Goal: Information Seeking & Learning: Understand process/instructions

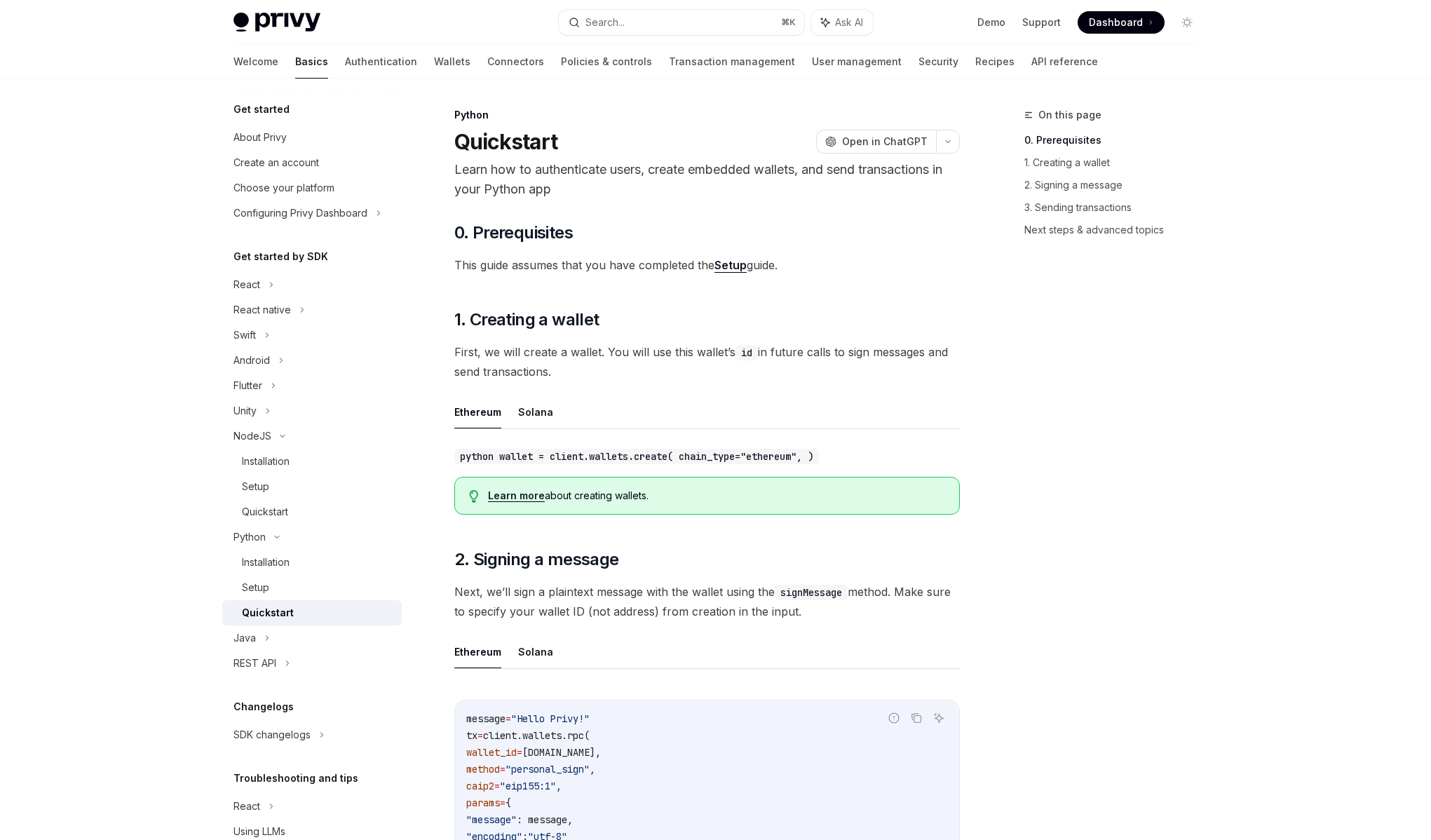
scroll to position [157, 0]
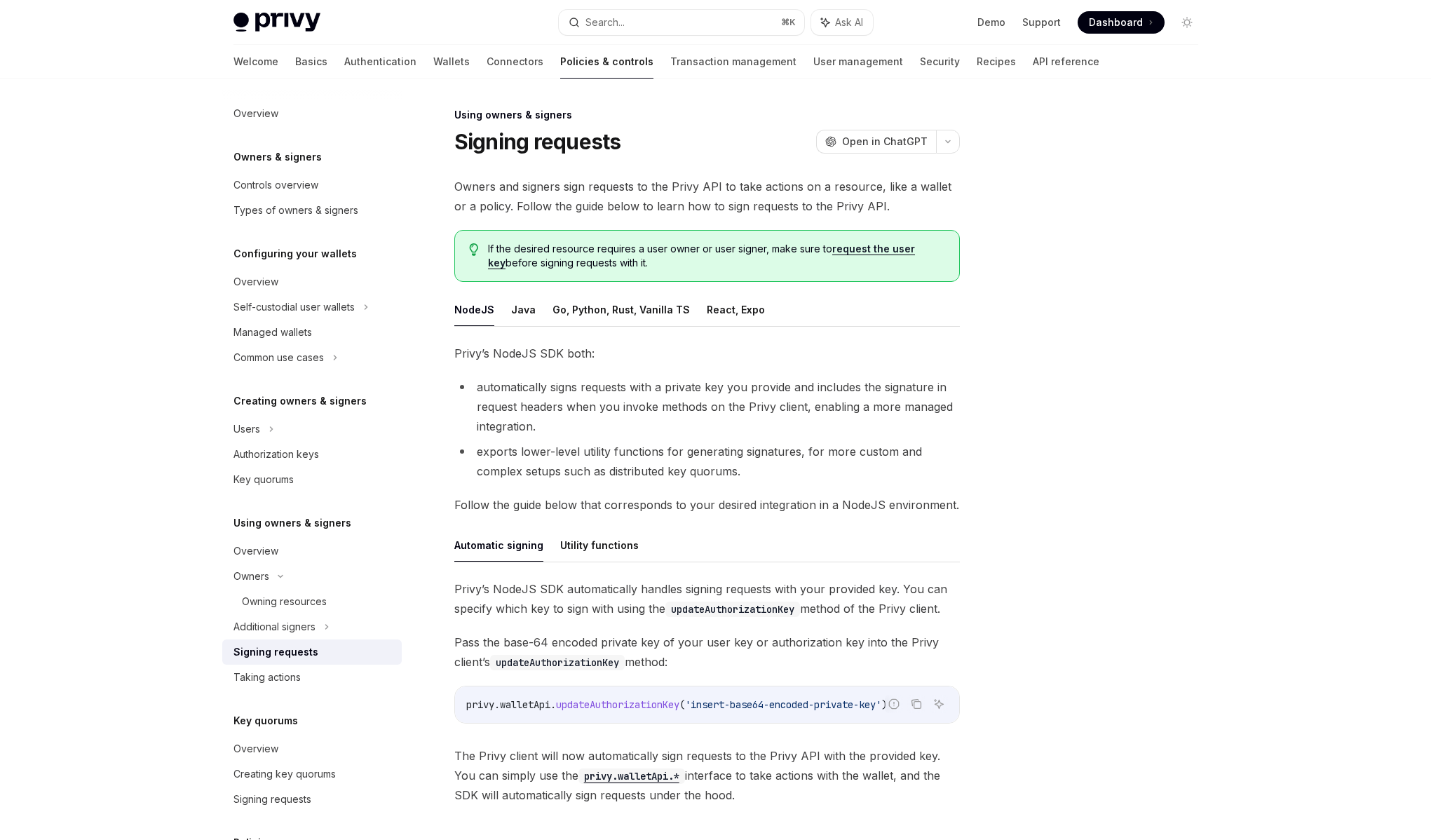
scroll to position [48, 0]
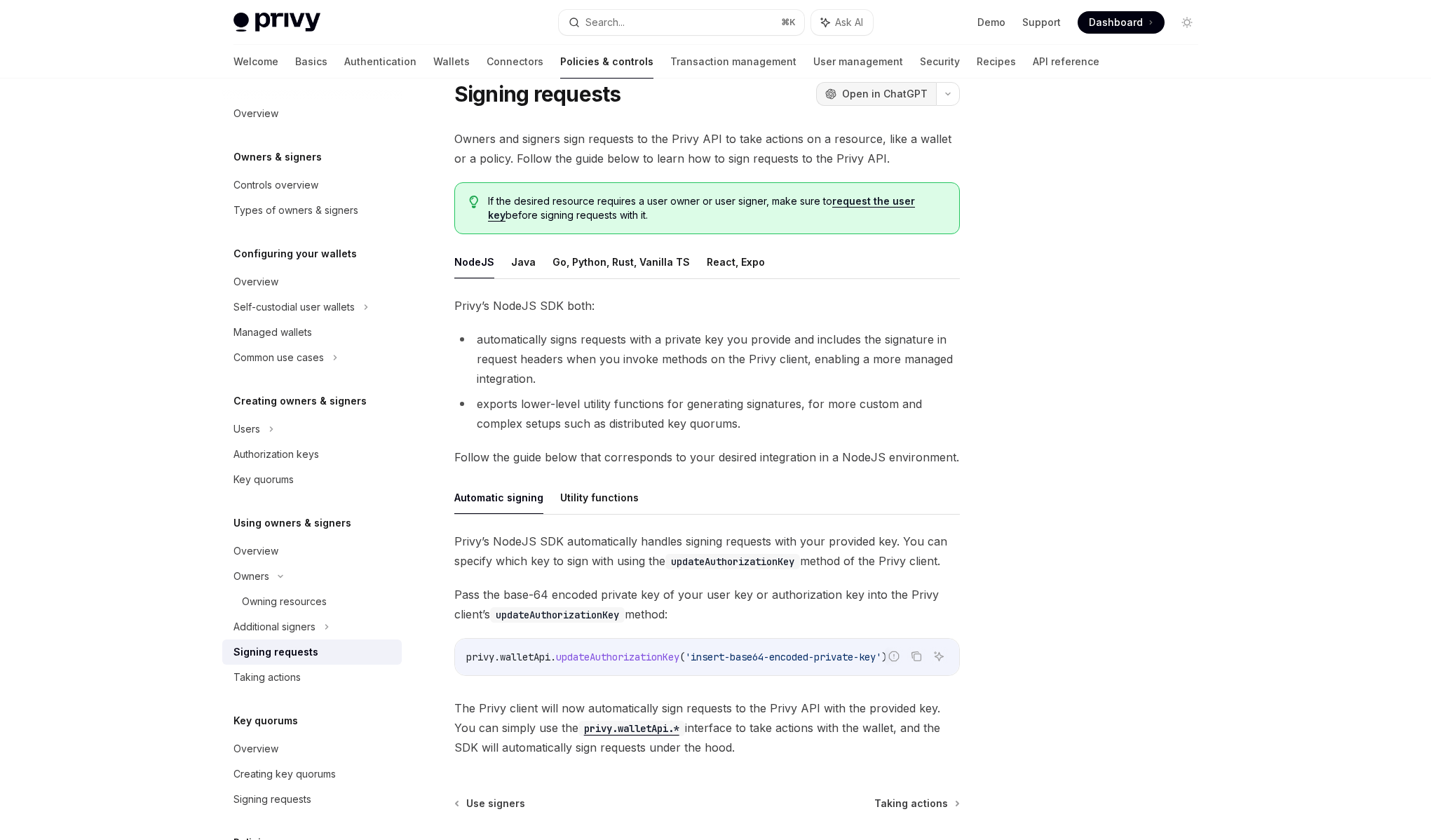
click at [898, 100] on span "Open in ChatGPT" at bounding box center [885, 94] width 86 height 14
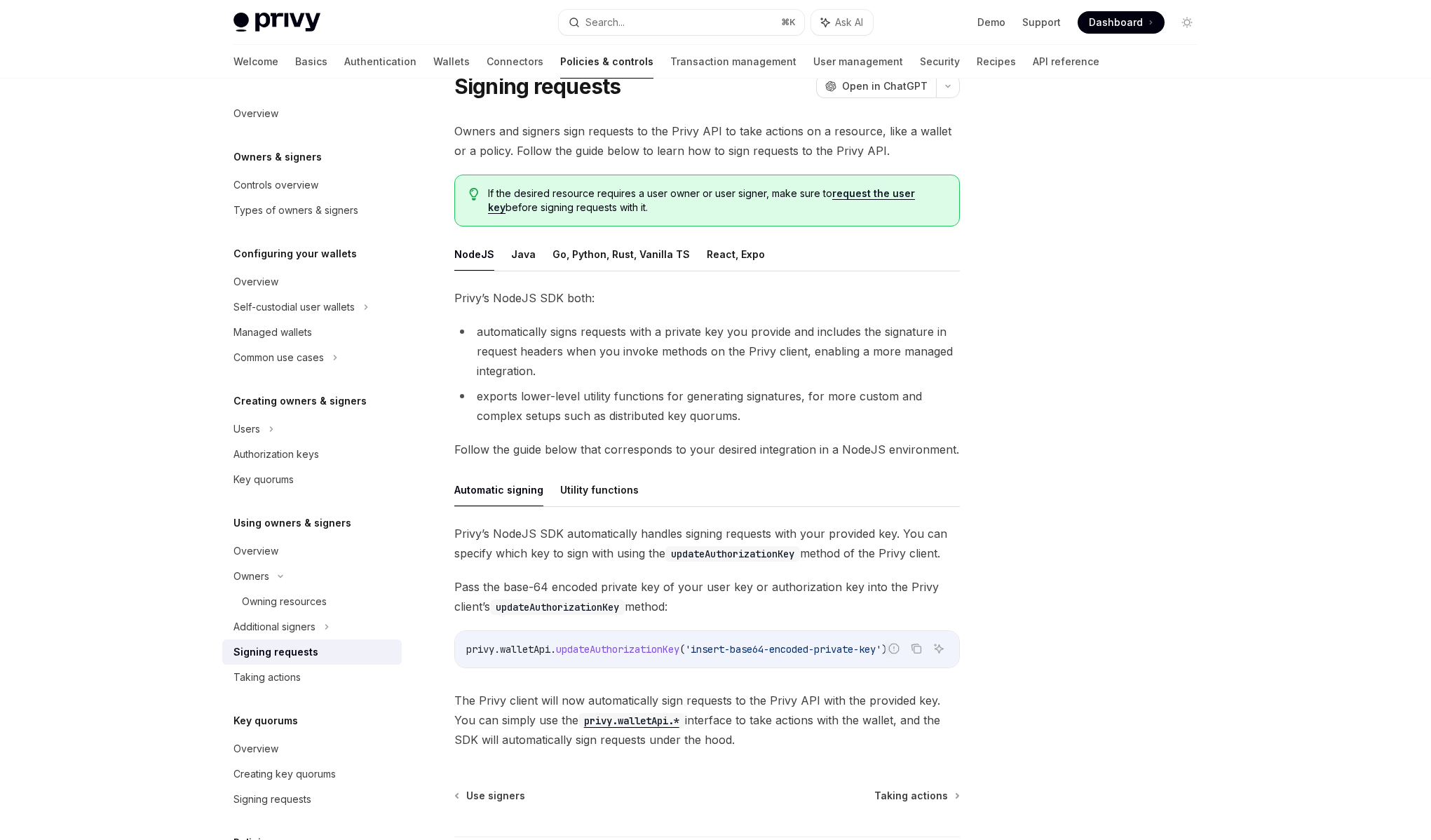
scroll to position [53, 0]
click at [617, 495] on button "Utility functions" at bounding box center [600, 492] width 79 height 33
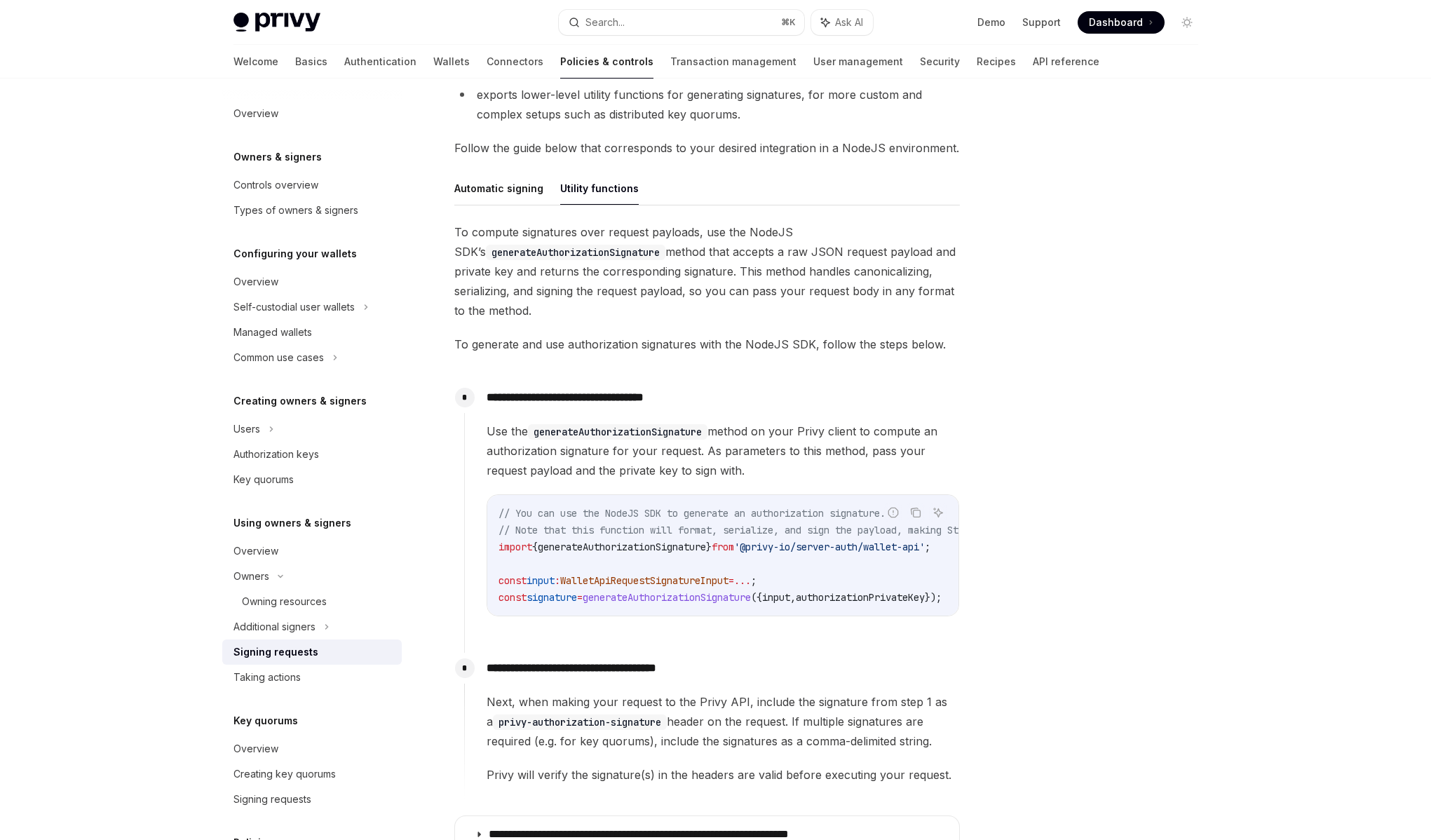
scroll to position [586, 0]
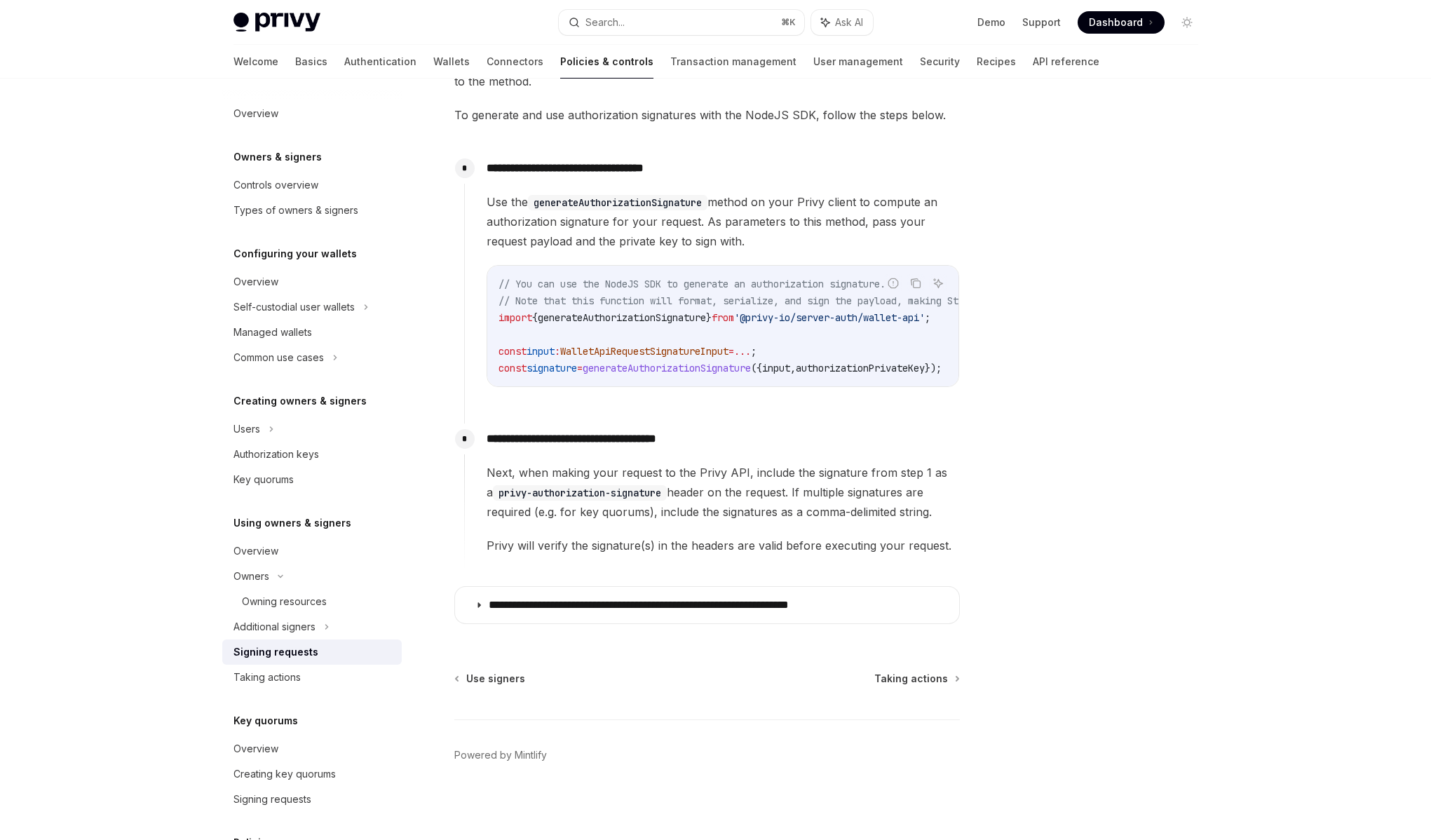
click at [706, 506] on span "Next, when making your request to the Privy API, include the signature from ste…" at bounding box center [723, 492] width 473 height 59
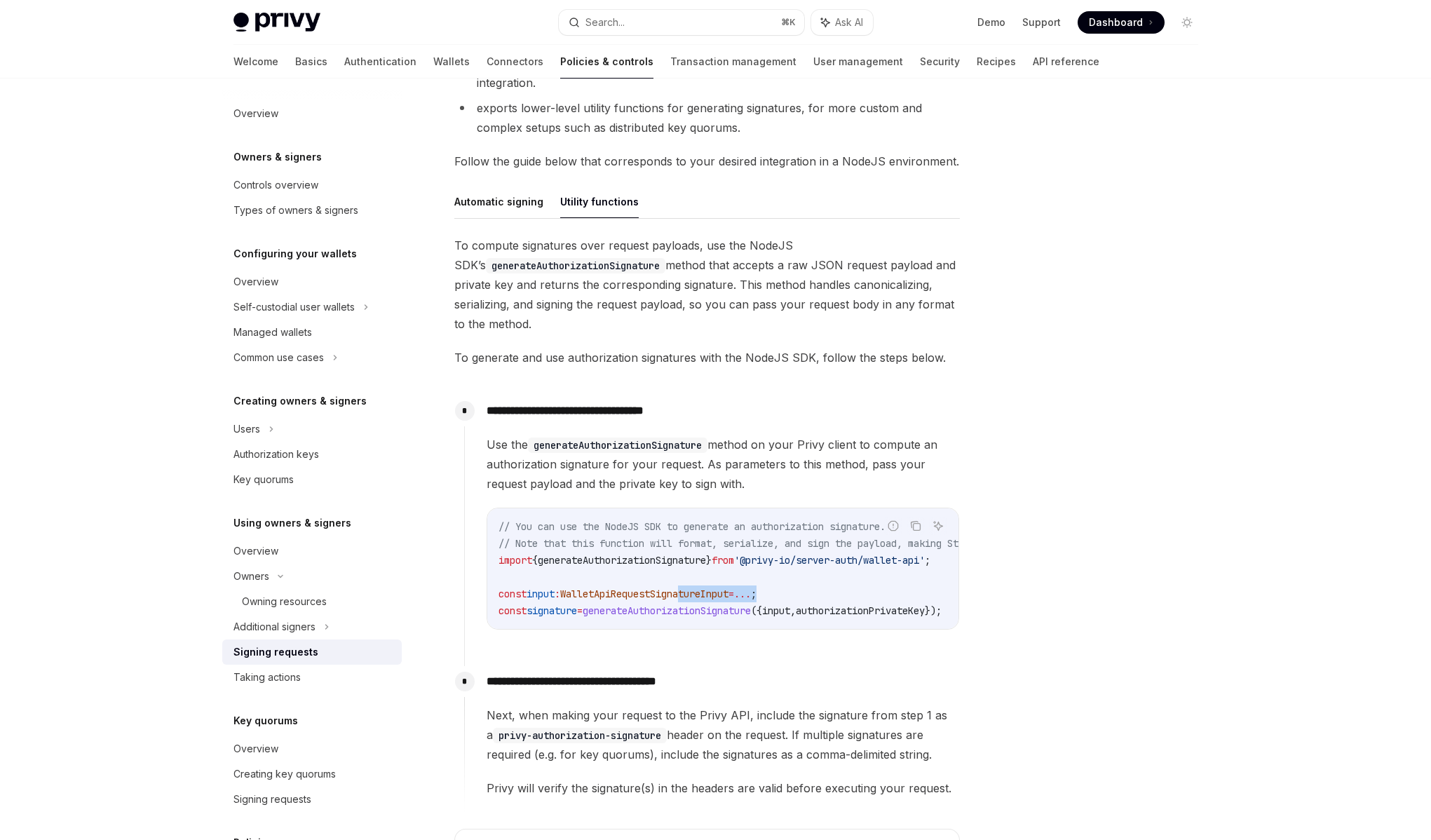
scroll to position [0, 145]
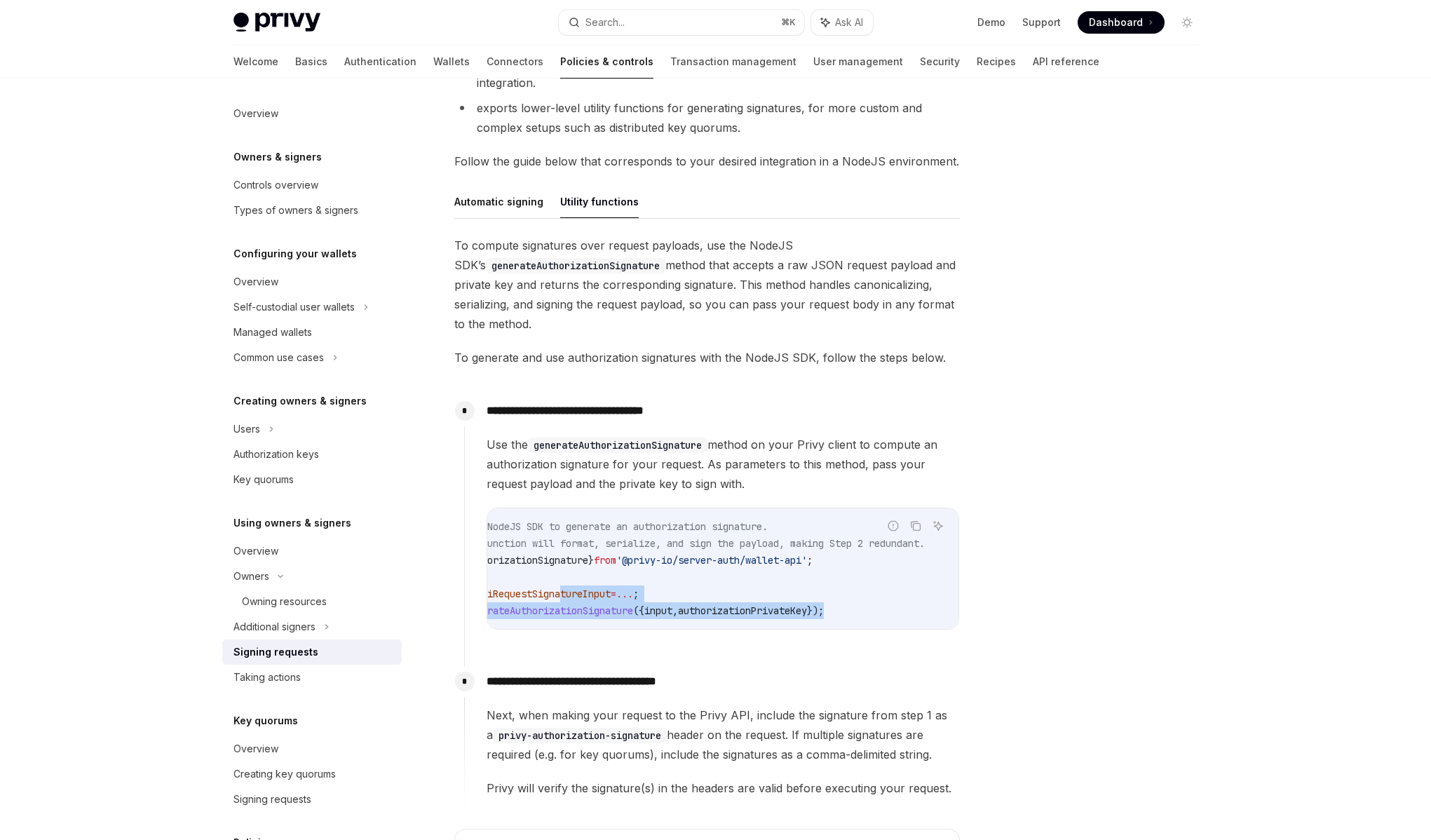
drag, startPoint x: 692, startPoint y: 590, endPoint x: 872, endPoint y: 612, distance: 181.3
click at [872, 612] on code "// You can use the NodeJS SDK to generate an authorization signature. // Note t…" at bounding box center [670, 568] width 578 height 101
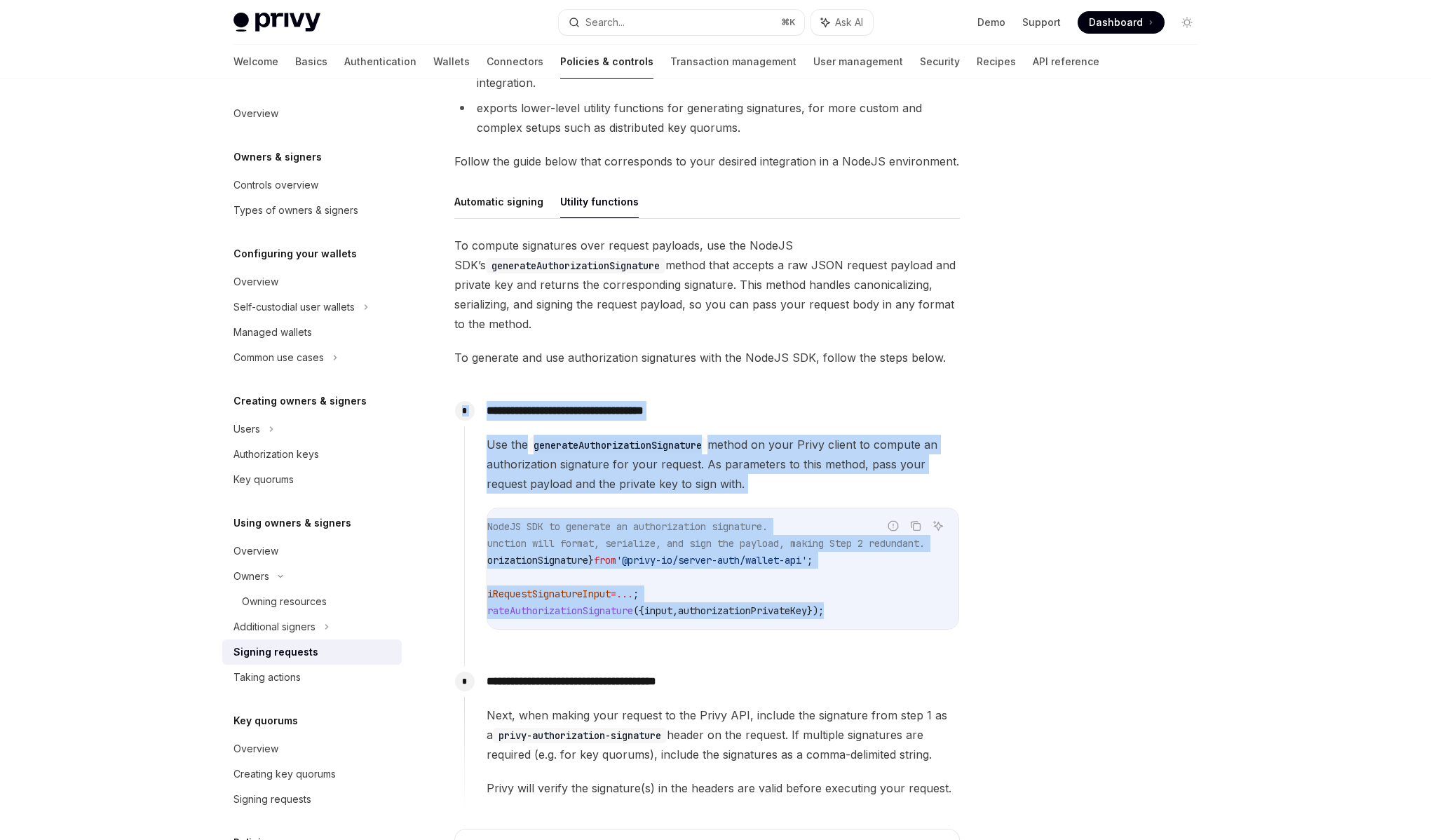
scroll to position [0, 0]
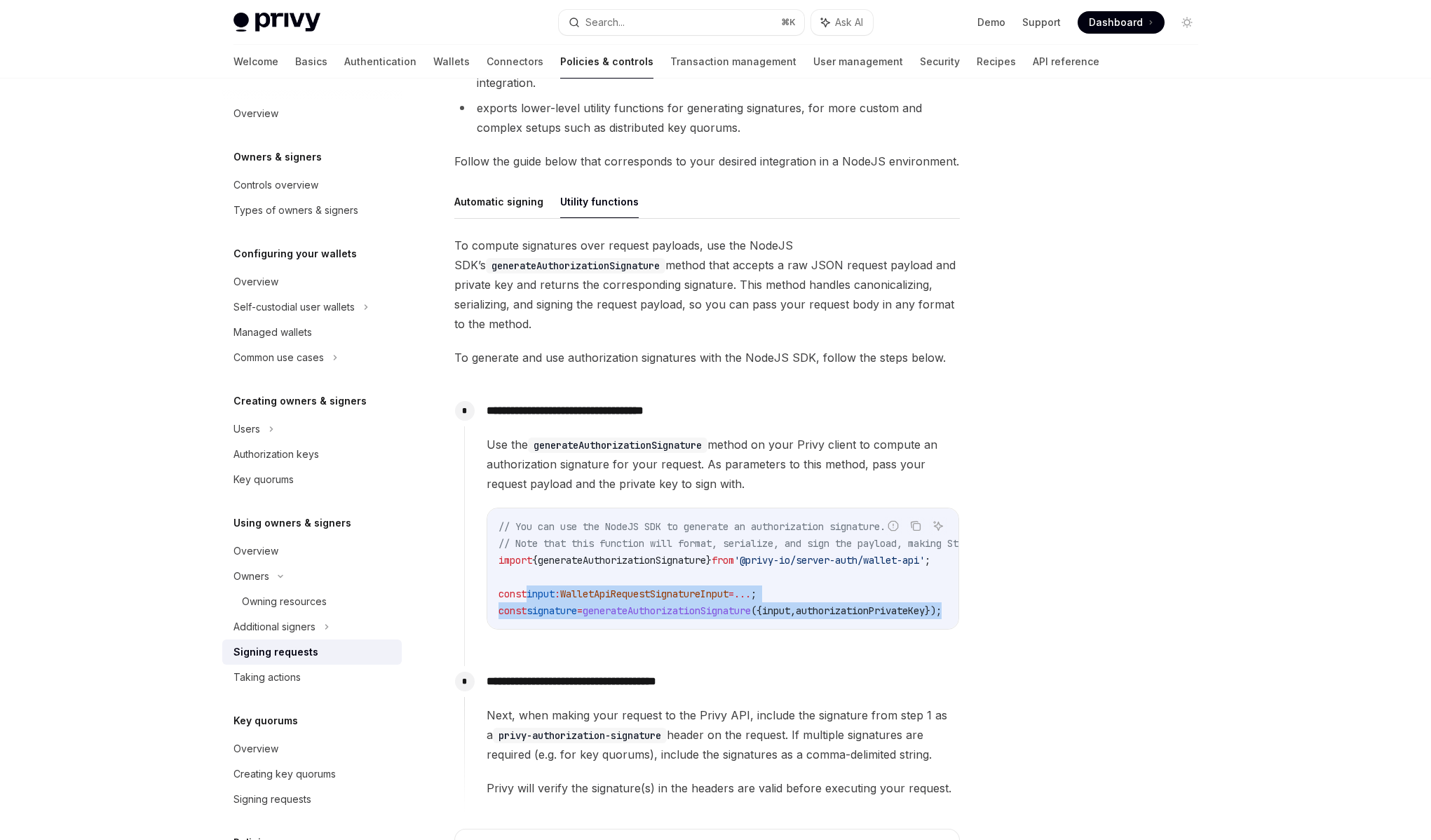
drag, startPoint x: 827, startPoint y: 609, endPoint x: 528, endPoint y: 592, distance: 299.5
click at [528, 592] on code "// You can use the NodeJS SDK to generate an authorization signature. // Note t…" at bounding box center [787, 568] width 578 height 101
click at [528, 592] on span "input" at bounding box center [540, 594] width 28 height 13
drag, startPoint x: 528, startPoint y: 591, endPoint x: 880, endPoint y: 602, distance: 352.2
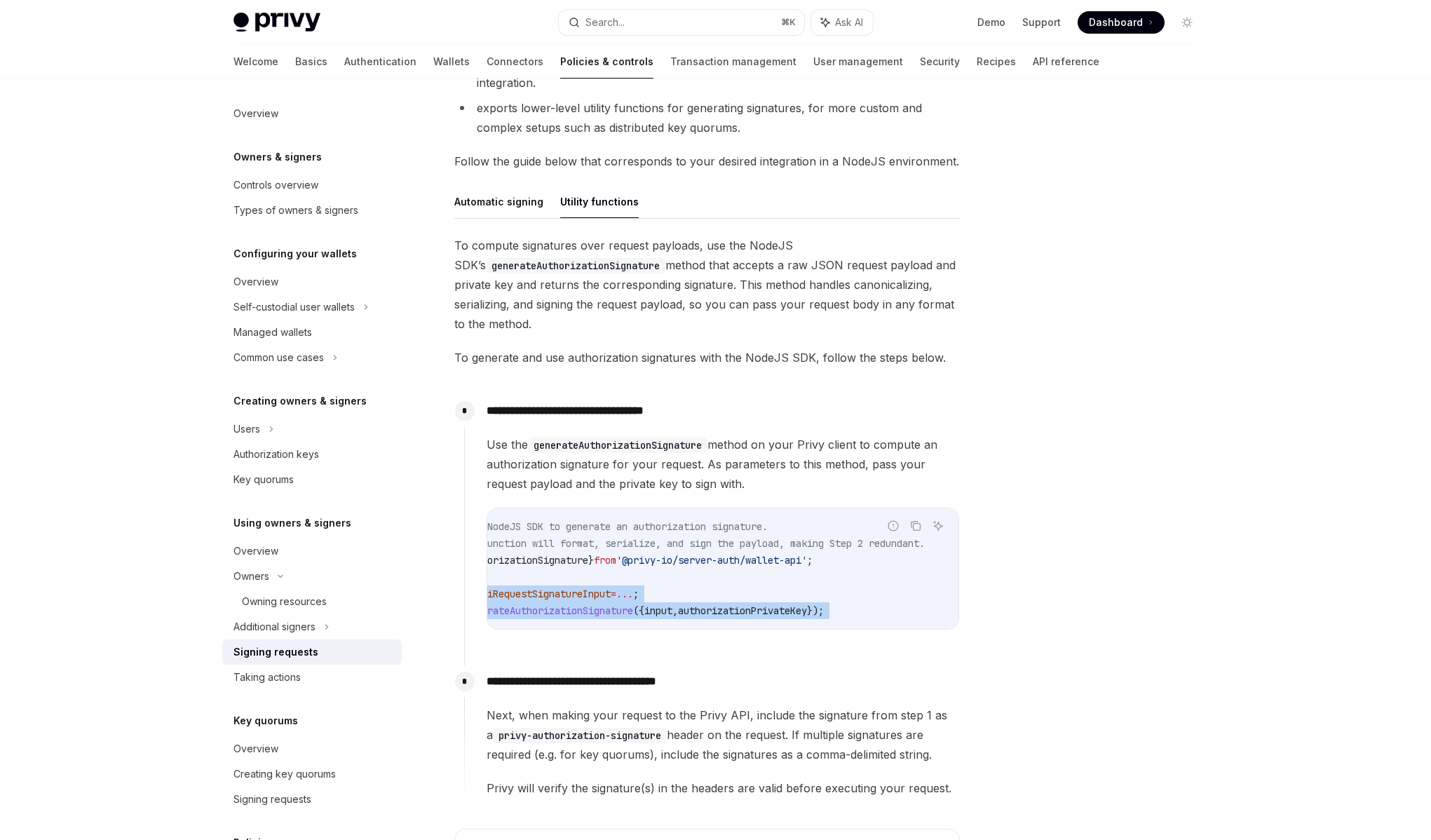
click at [880, 602] on code "// You can use the NodeJS SDK to generate an authorization signature. // Note t…" at bounding box center [670, 568] width 578 height 101
click at [877, 603] on code "// You can use the NodeJS SDK to generate an authorization signature. // Note t…" at bounding box center [670, 568] width 578 height 101
drag, startPoint x: 876, startPoint y: 603, endPoint x: 505, endPoint y: 597, distance: 371.0
click at [489, 597] on div "// You can use the NodeJS SDK to generate an authorization signature. // Note t…" at bounding box center [723, 568] width 471 height 120
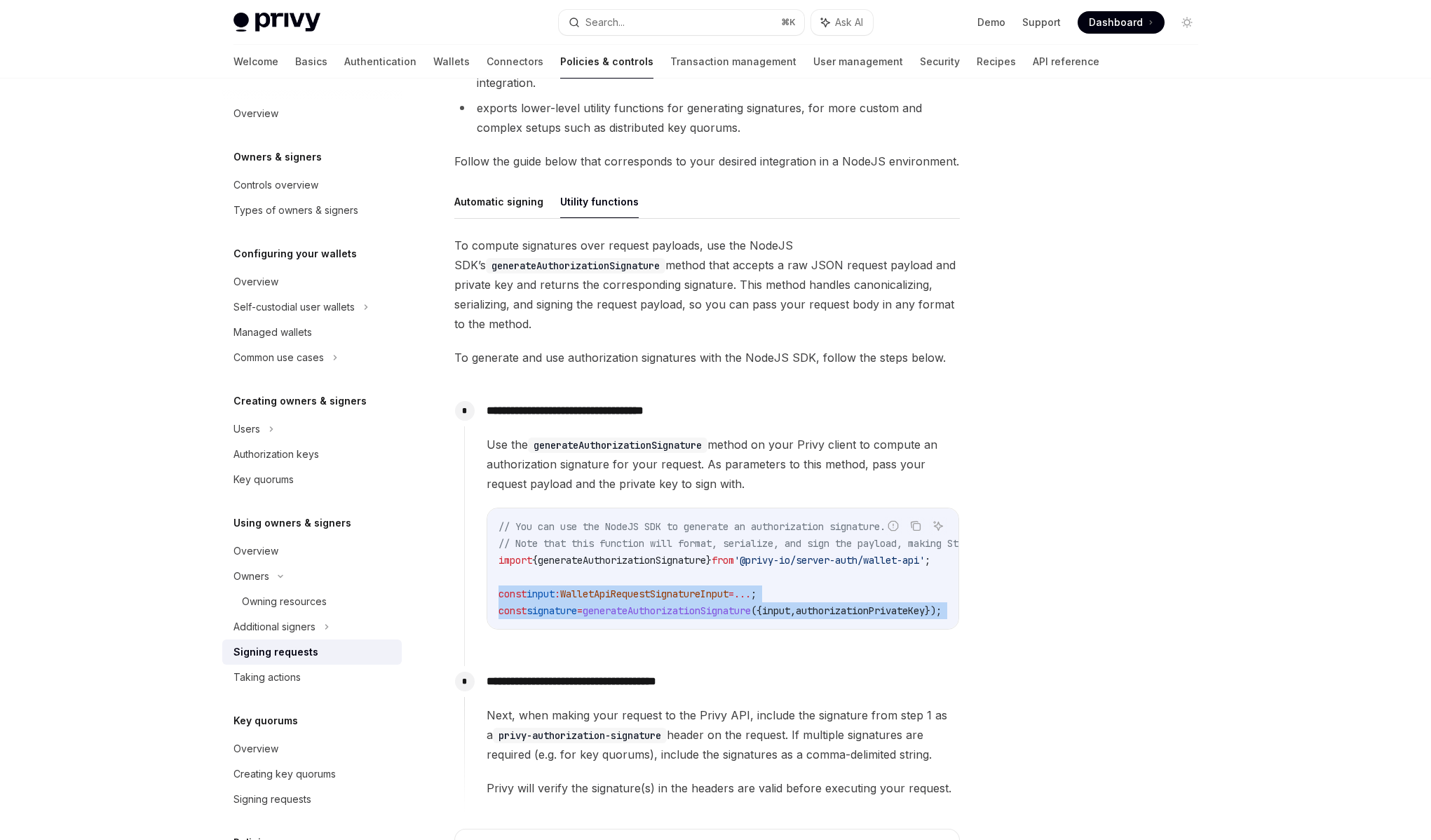
click at [645, 598] on span "WalletApiRequestSignatureInput" at bounding box center [645, 594] width 168 height 13
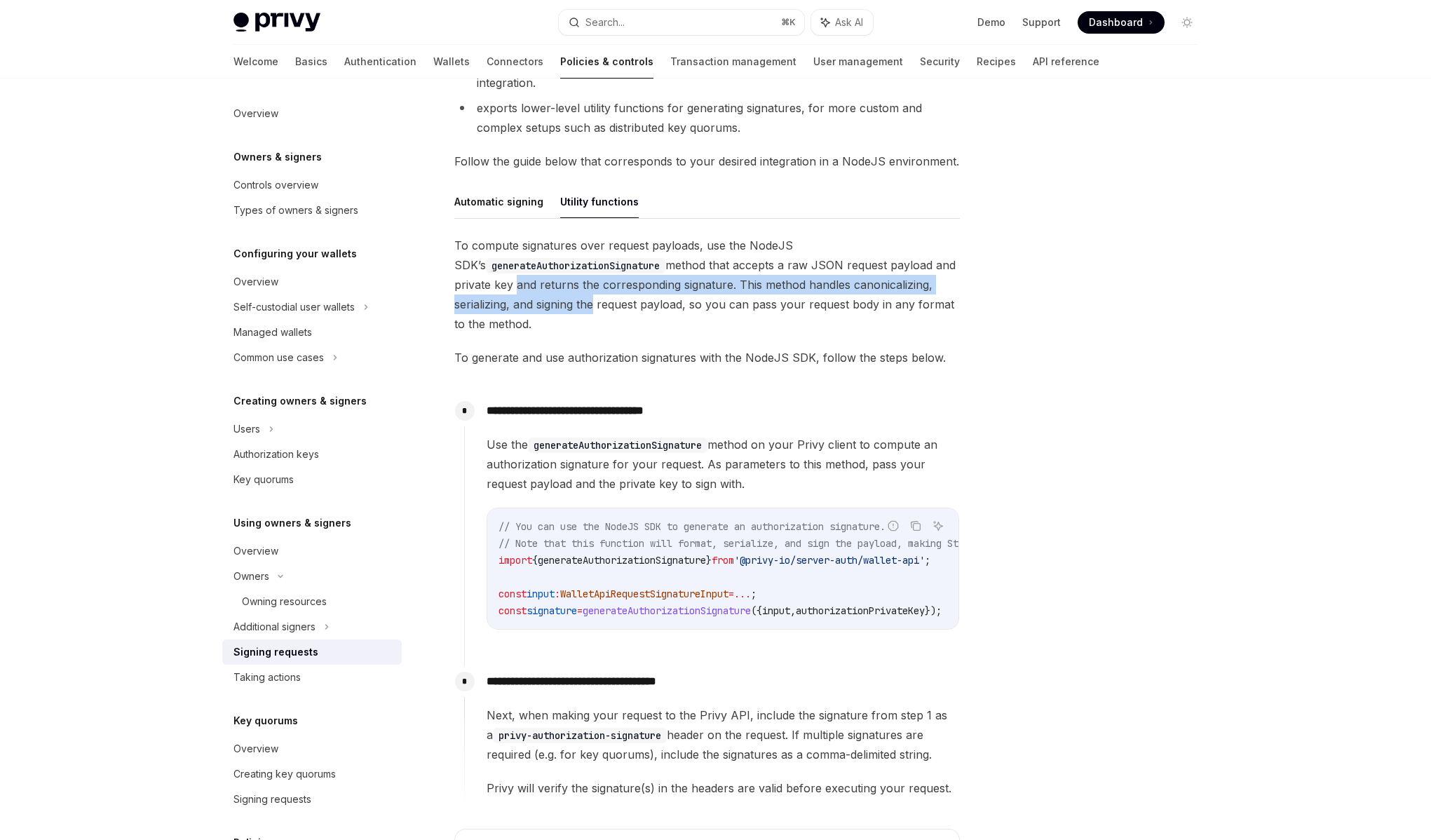
drag, startPoint x: 587, startPoint y: 312, endPoint x: 511, endPoint y: 288, distance: 79.7
click at [511, 288] on span "To compute signatures over request payloads, use the NodeJS SDK’s generateAutho…" at bounding box center [707, 285] width 505 height 98
drag, startPoint x: 568, startPoint y: 305, endPoint x: 601, endPoint y: 311, distance: 33.5
click at [601, 311] on span "To compute signatures over request payloads, use the NodeJS SDK’s generateAutho…" at bounding box center [707, 285] width 505 height 98
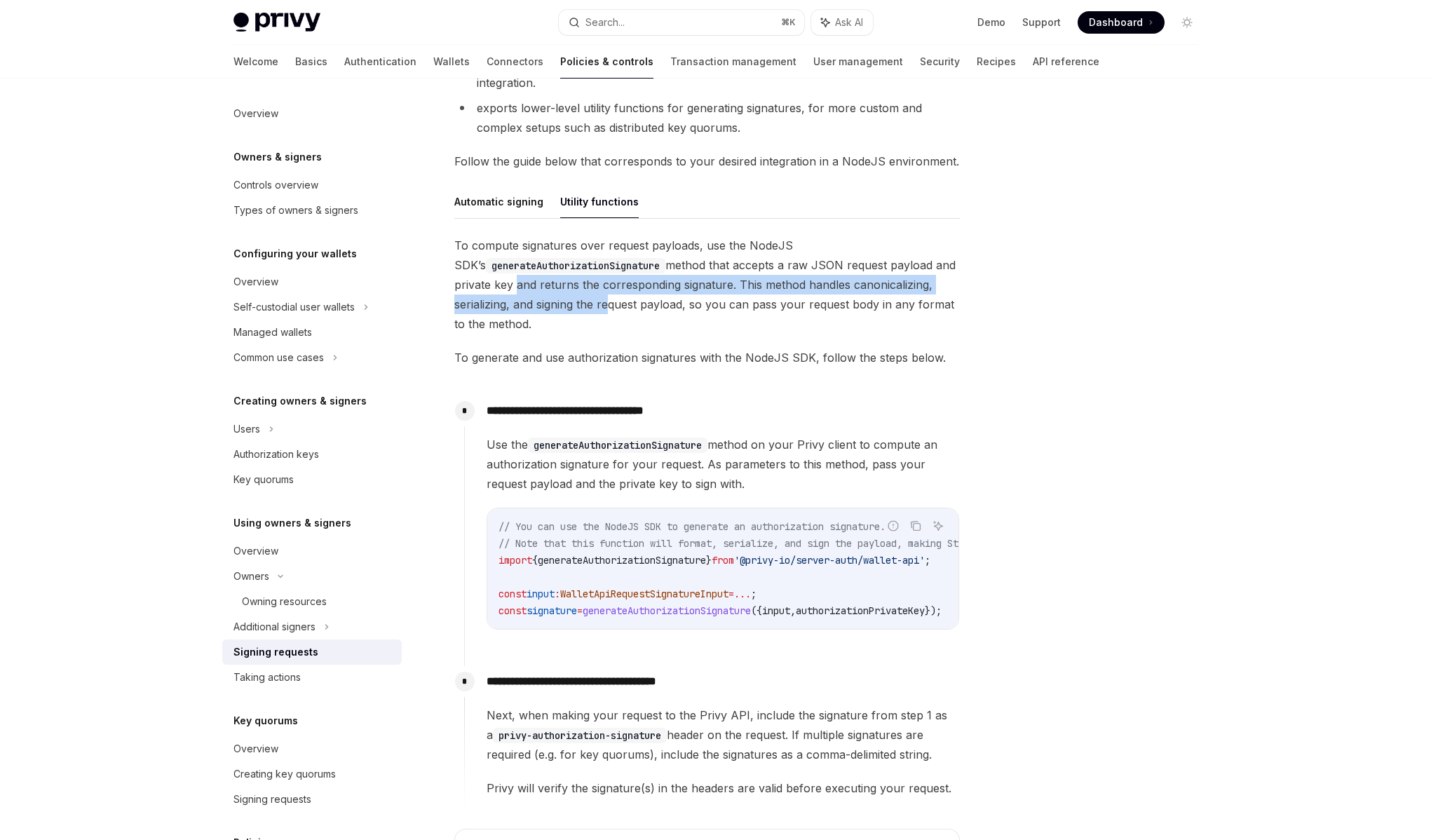
click at [601, 312] on span "To compute signatures over request payloads, use the NodeJS SDK’s generateAutho…" at bounding box center [707, 285] width 505 height 98
click at [509, 205] on button "Automatic signing" at bounding box center [499, 201] width 89 height 33
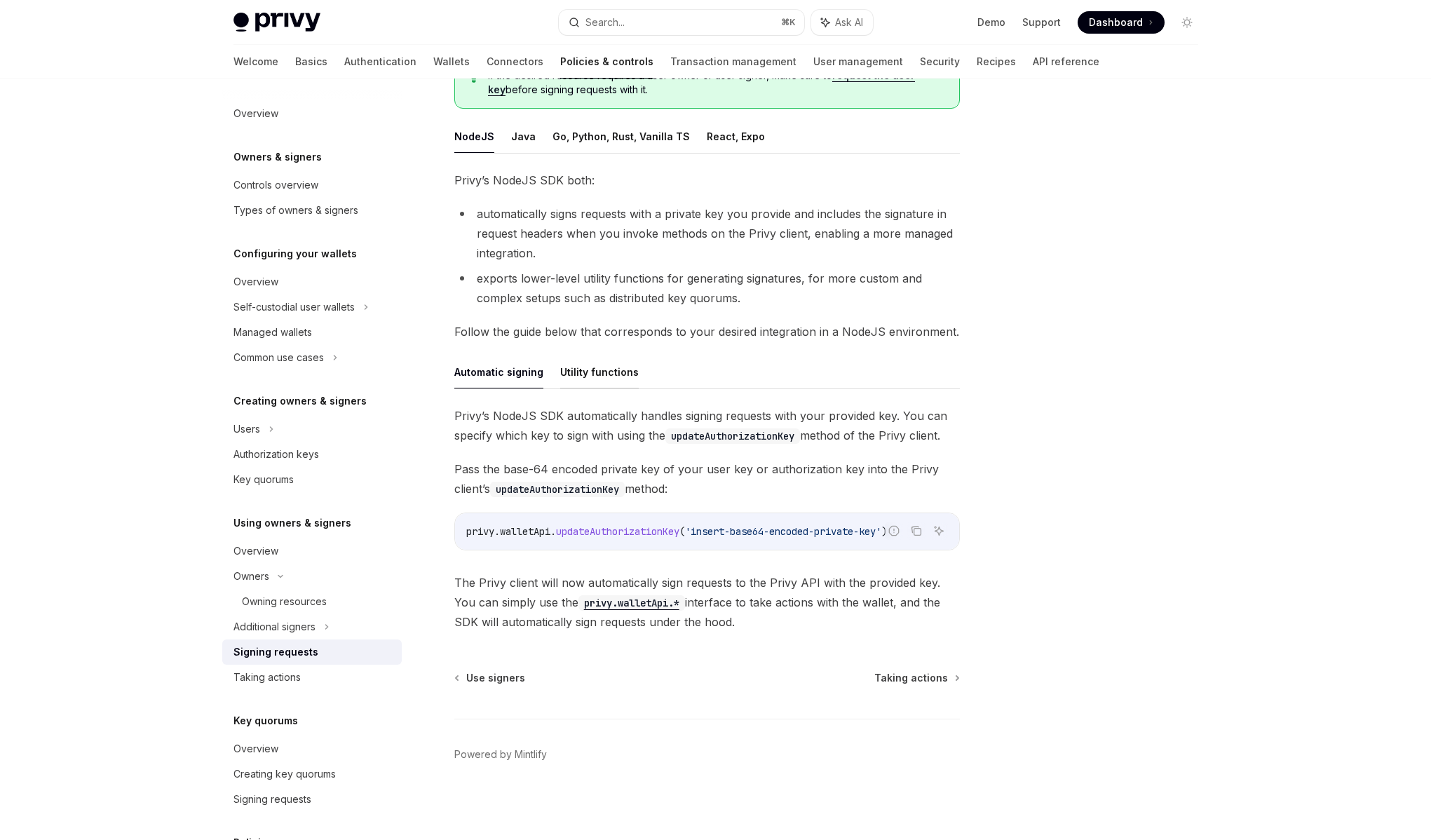
click at [573, 379] on button "Utility functions" at bounding box center [600, 372] width 79 height 33
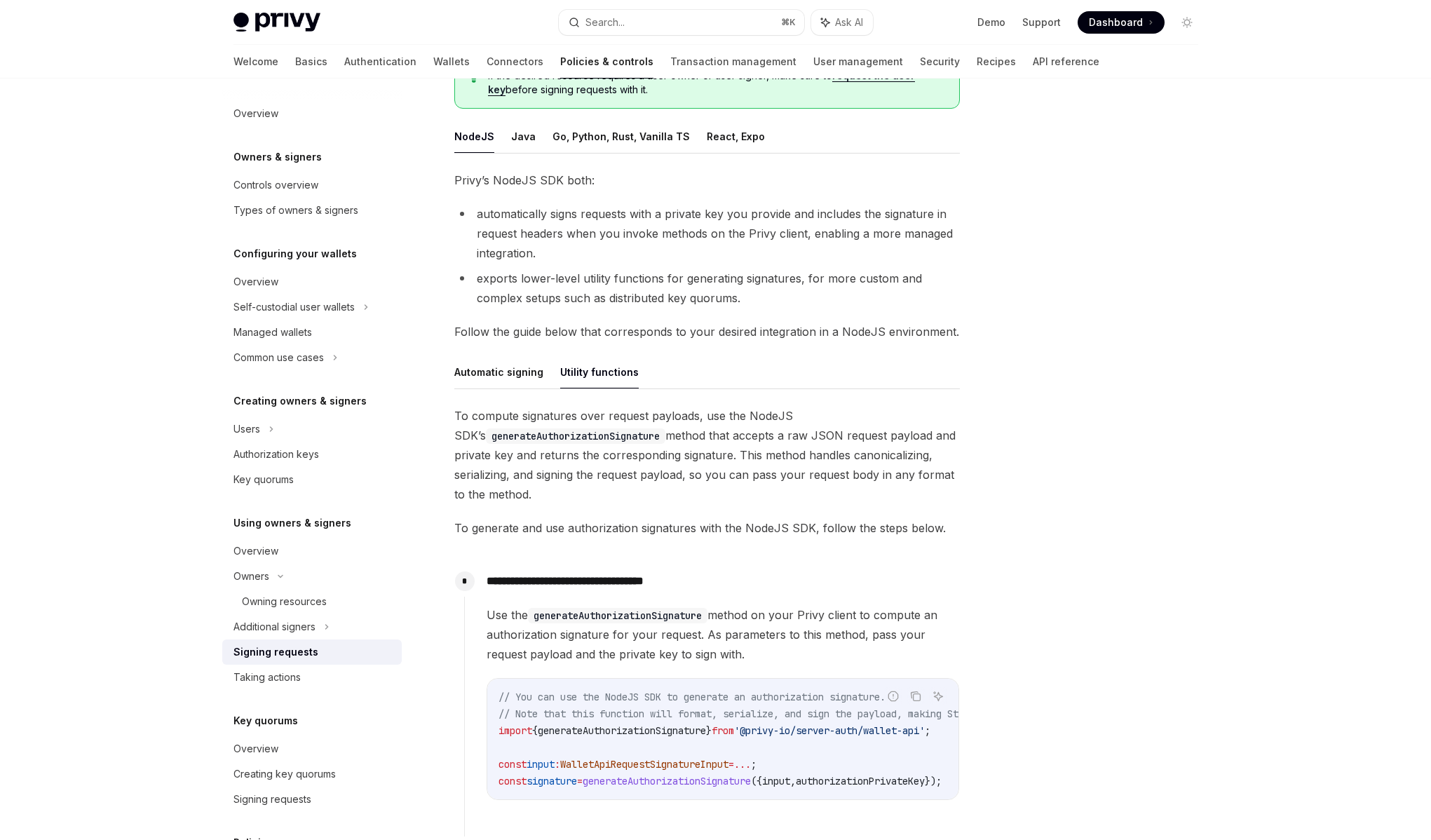
click at [637, 461] on span "To compute signatures over request payloads, use the NodeJS SDK’s generateAutho…" at bounding box center [707, 455] width 505 height 98
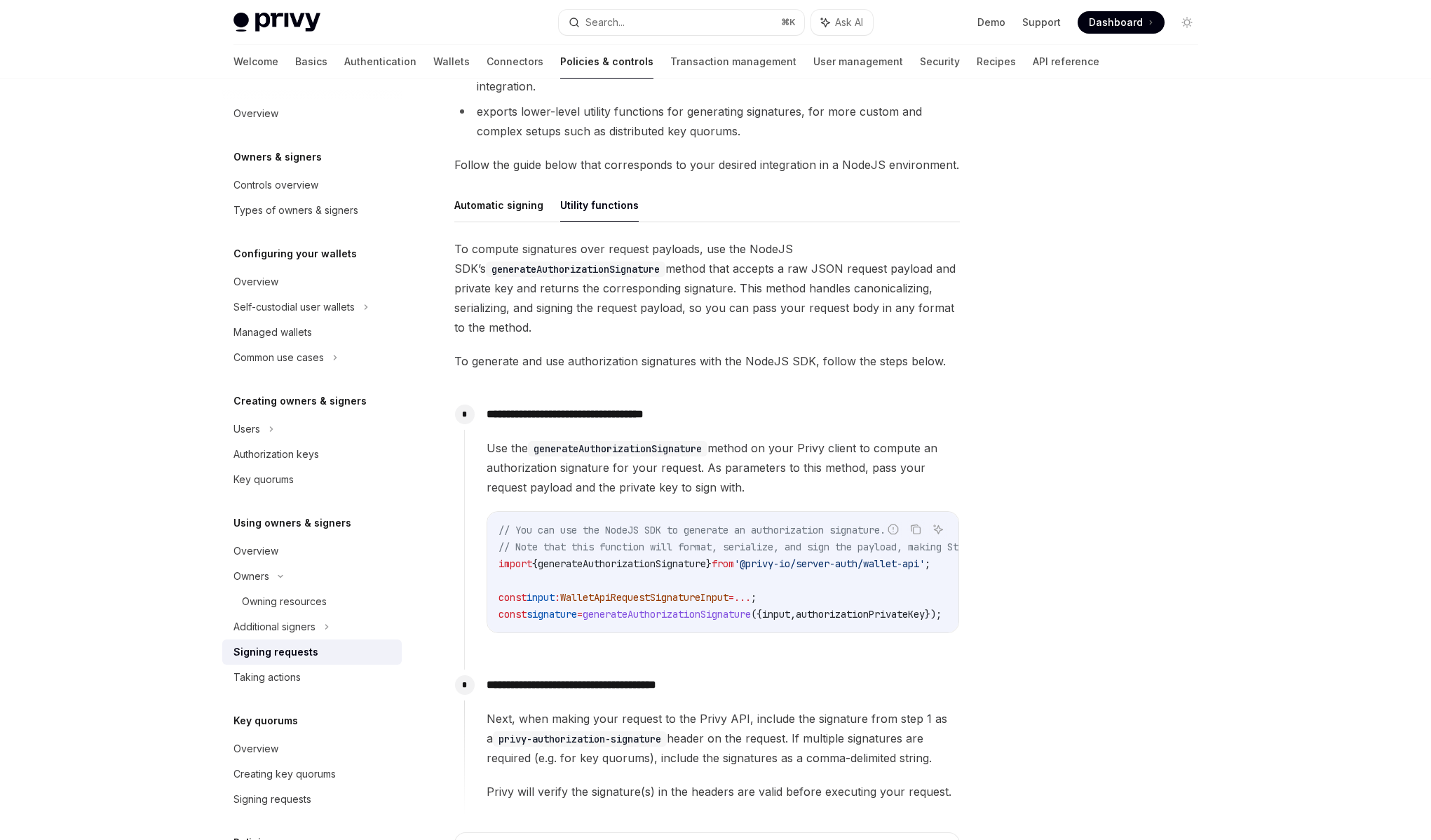
scroll to position [329, 0]
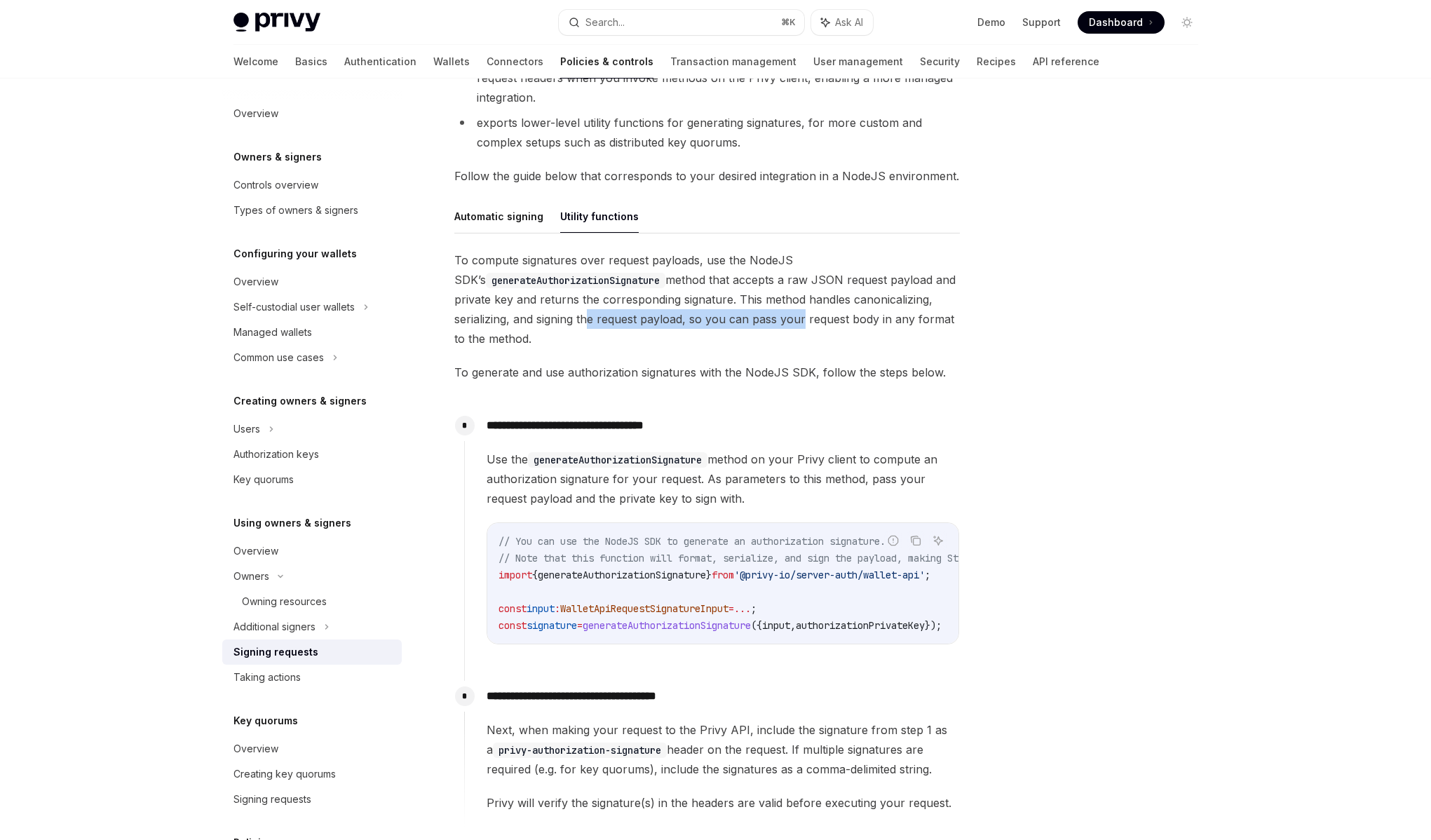
drag, startPoint x: 580, startPoint y: 320, endPoint x: 805, endPoint y: 317, distance: 225.0
click at [803, 317] on span "To compute signatures over request payloads, use the NodeJS SDK’s generateAutho…" at bounding box center [707, 299] width 505 height 98
click at [806, 317] on span "To compute signatures over request payloads, use the NodeJS SDK’s generateAutho…" at bounding box center [707, 299] width 505 height 98
drag, startPoint x: 551, startPoint y: 374, endPoint x: 800, endPoint y: 357, distance: 249.6
click at [800, 357] on div "**********" at bounding box center [707, 570] width 505 height 639
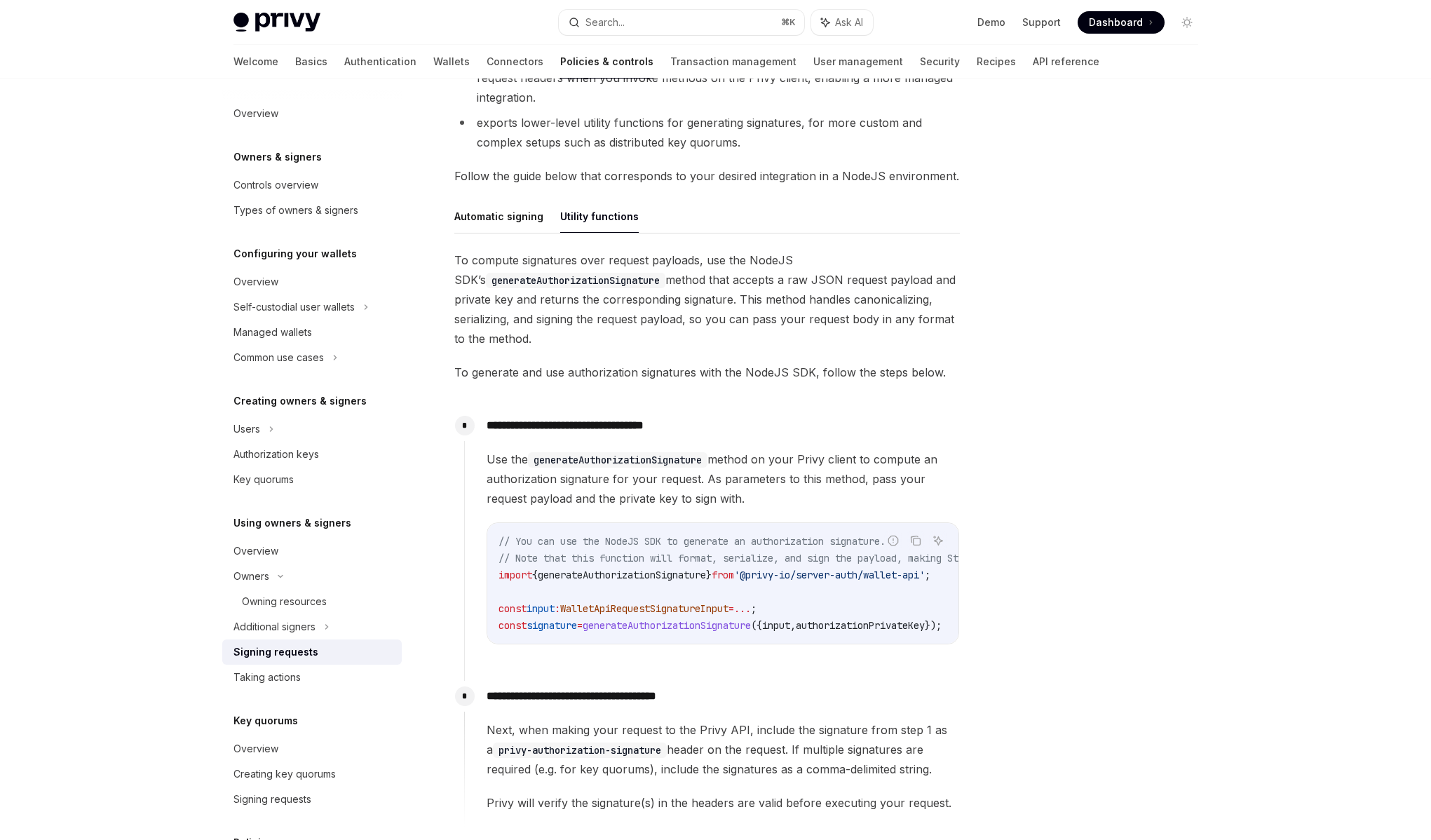
click at [813, 367] on span "To generate and use authorization signatures with the NodeJS SDK, follow the st…" at bounding box center [707, 373] width 505 height 20
drag, startPoint x: 840, startPoint y: 364, endPoint x: 725, endPoint y: 370, distance: 115.2
click at [726, 370] on span "To generate and use authorization signatures with the NodeJS SDK, follow the st…" at bounding box center [707, 373] width 505 height 20
click at [725, 370] on span "To generate and use authorization signatures with the NodeJS SDK, follow the st…" at bounding box center [707, 373] width 505 height 20
click at [520, 223] on button "Automatic signing" at bounding box center [499, 217] width 89 height 33
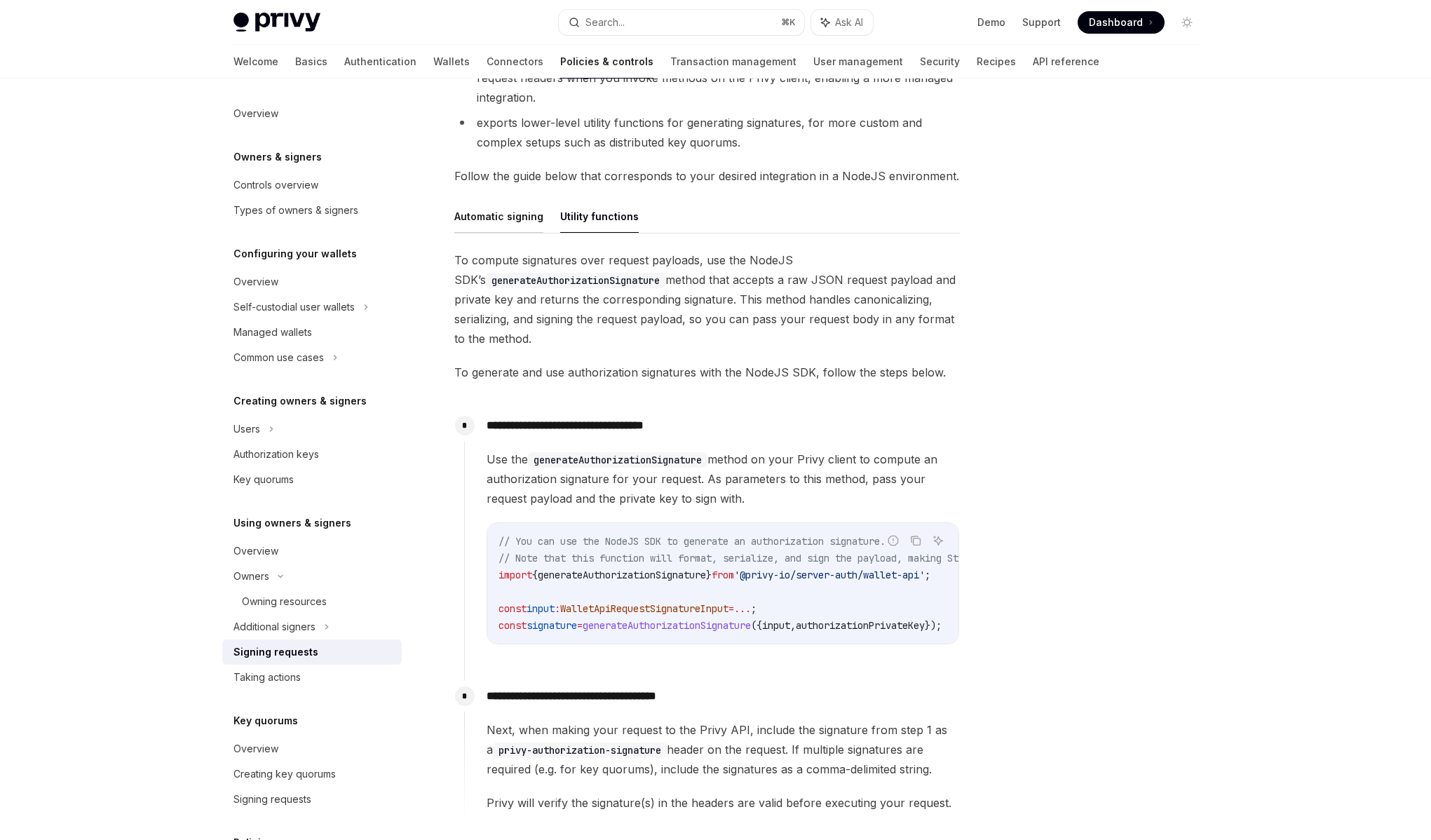
type textarea "*"
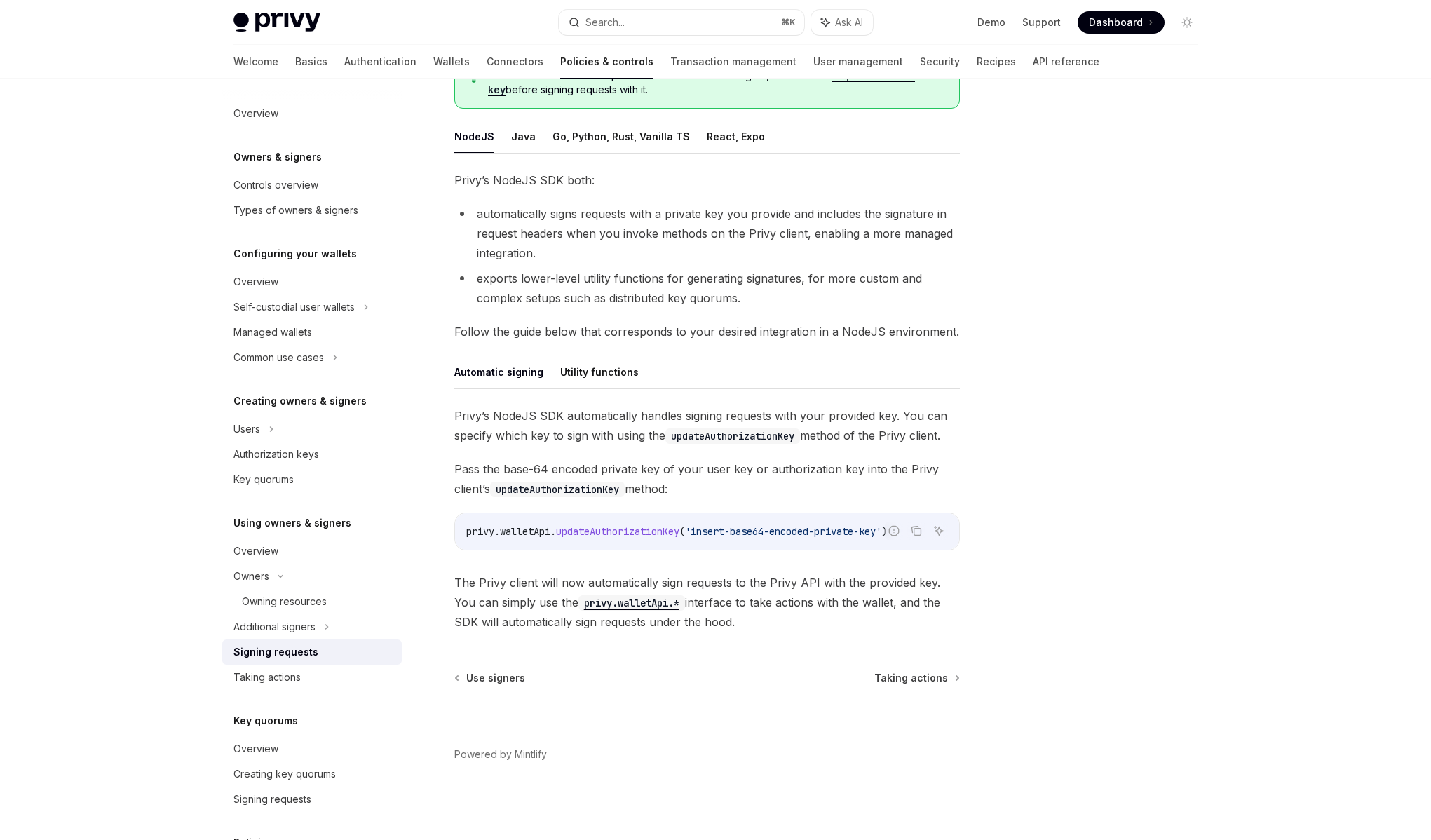
click at [608, 428] on span "Privy’s NodeJS SDK automatically handles signing requests with your provided ke…" at bounding box center [707, 426] width 505 height 39
drag, startPoint x: 594, startPoint y: 420, endPoint x: 682, endPoint y: 419, distance: 88.0
click at [681, 419] on span "Privy’s NodeJS SDK automatically handles signing requests with your provided ke…" at bounding box center [707, 426] width 505 height 39
click at [682, 419] on span "Privy’s NodeJS SDK automatically handles signing requests with your provided ke…" at bounding box center [707, 426] width 505 height 39
drag, startPoint x: 682, startPoint y: 419, endPoint x: 778, endPoint y: 418, distance: 96.0
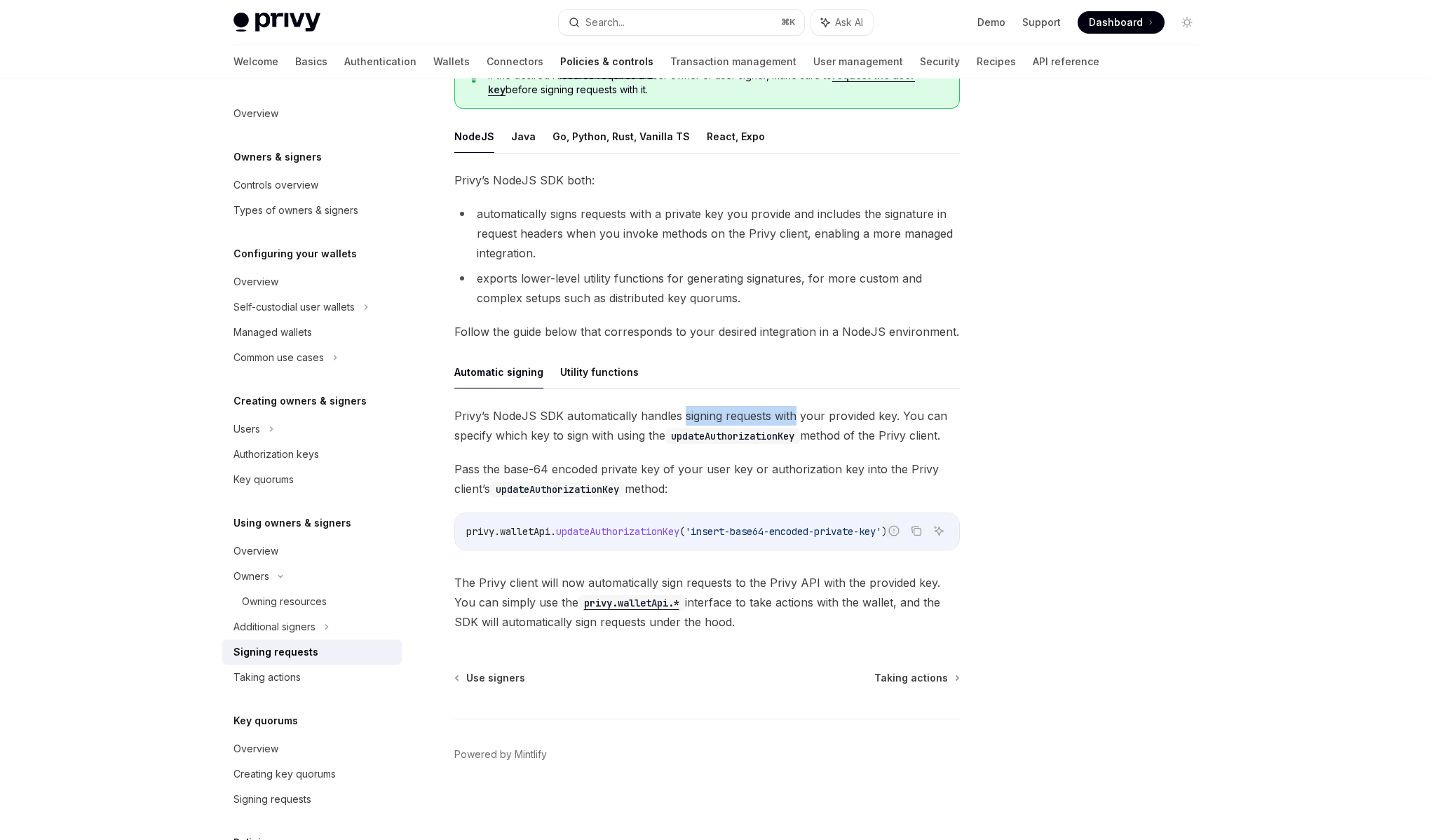
click at [778, 418] on span "Privy’s NodeJS SDK automatically handles signing requests with your provided ke…" at bounding box center [707, 426] width 505 height 39
drag, startPoint x: 778, startPoint y: 418, endPoint x: 653, endPoint y: 415, distance: 125.0
click at [655, 415] on span "Privy’s NodeJS SDK automatically handles signing requests with your provided ke…" at bounding box center [707, 426] width 505 height 39
click at [653, 415] on span "Privy’s NodeJS SDK automatically handles signing requests with your provided ke…" at bounding box center [707, 426] width 505 height 39
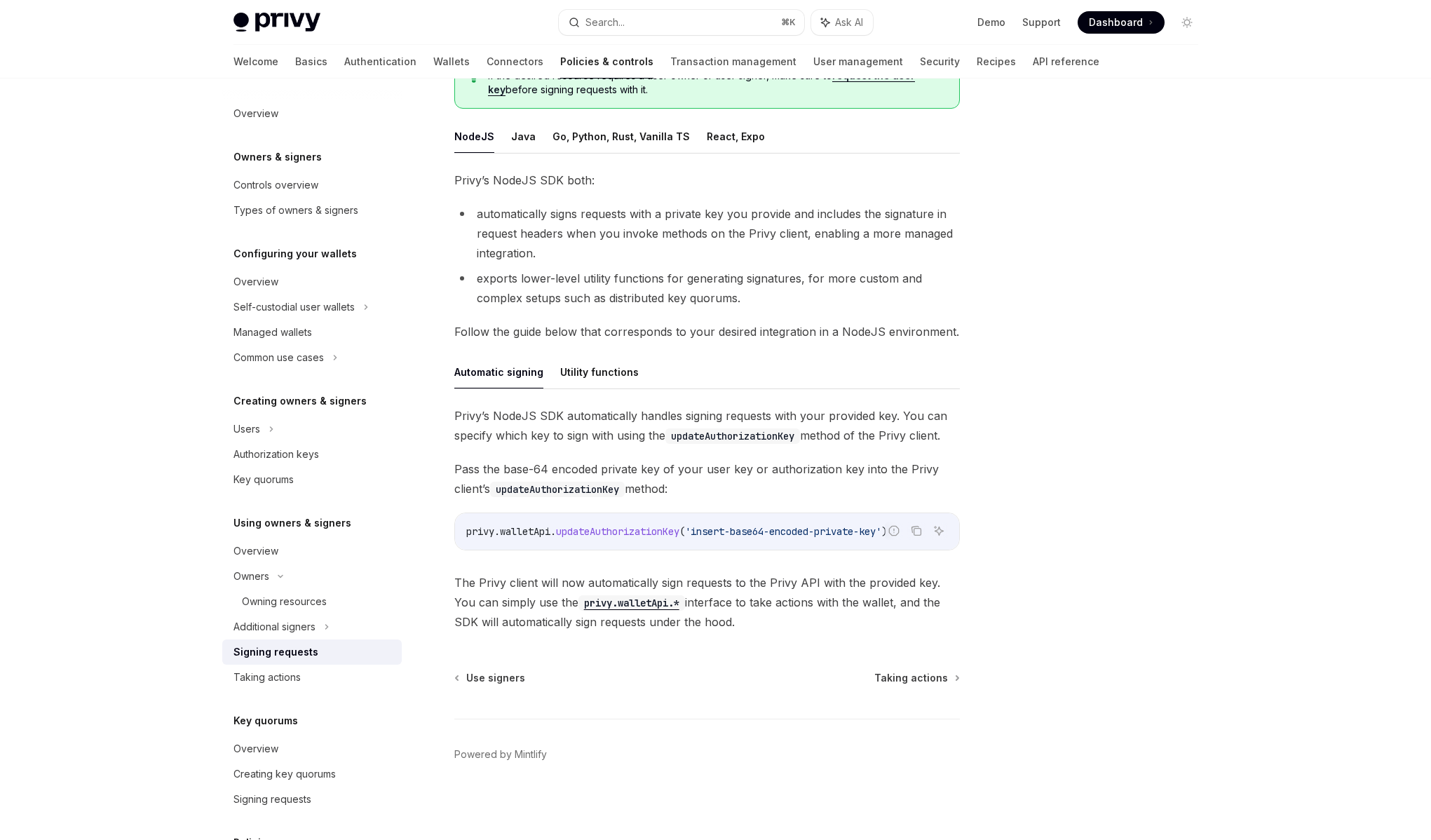
drag, startPoint x: 623, startPoint y: 417, endPoint x: 843, endPoint y: 413, distance: 220.0
click at [843, 413] on span "Privy’s NodeJS SDK automatically handles signing requests with your provided ke…" at bounding box center [707, 426] width 505 height 39
drag, startPoint x: 843, startPoint y: 413, endPoint x: 593, endPoint y: 423, distance: 250.2
click at [593, 423] on span "Privy’s NodeJS SDK automatically handles signing requests with your provided ke…" at bounding box center [707, 426] width 505 height 39
